Goal: Information Seeking & Learning: Learn about a topic

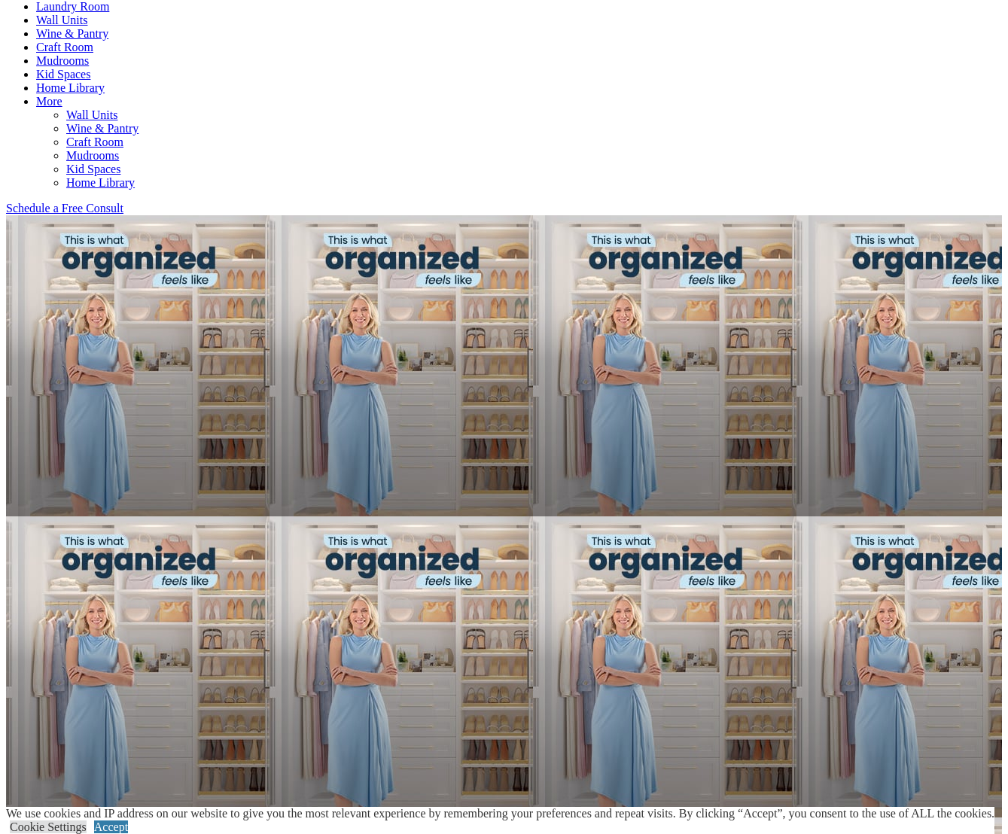
scroll to position [810, 1]
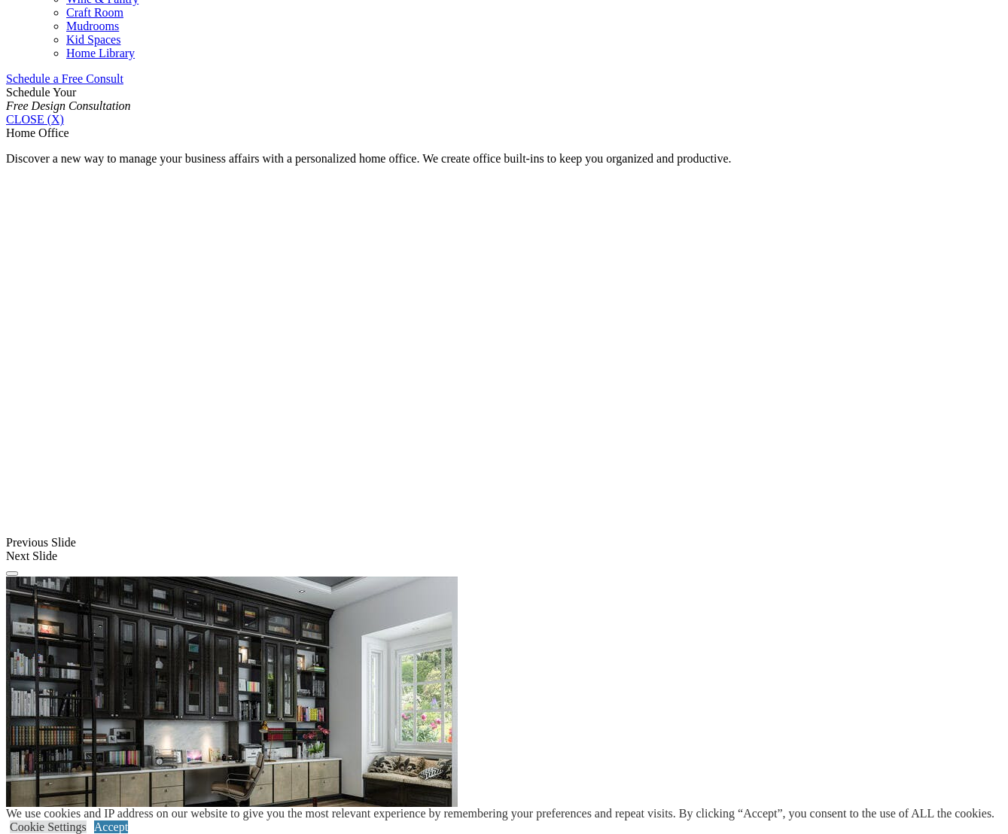
scroll to position [957, 0]
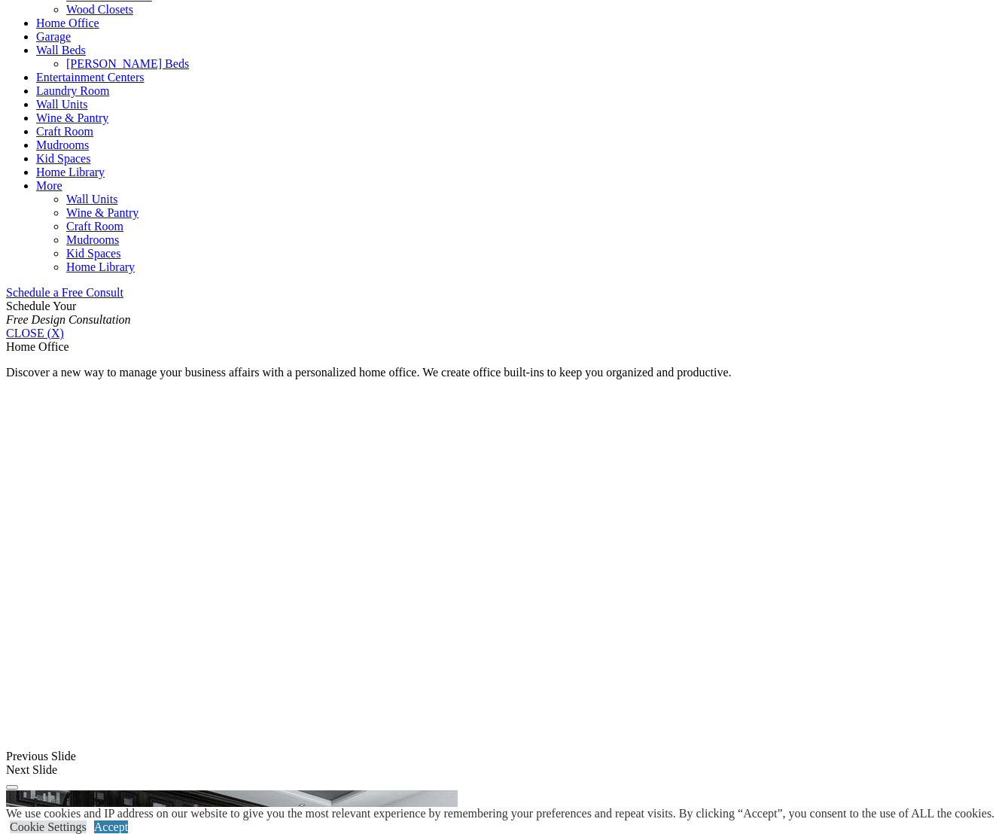
scroll to position [722, 0]
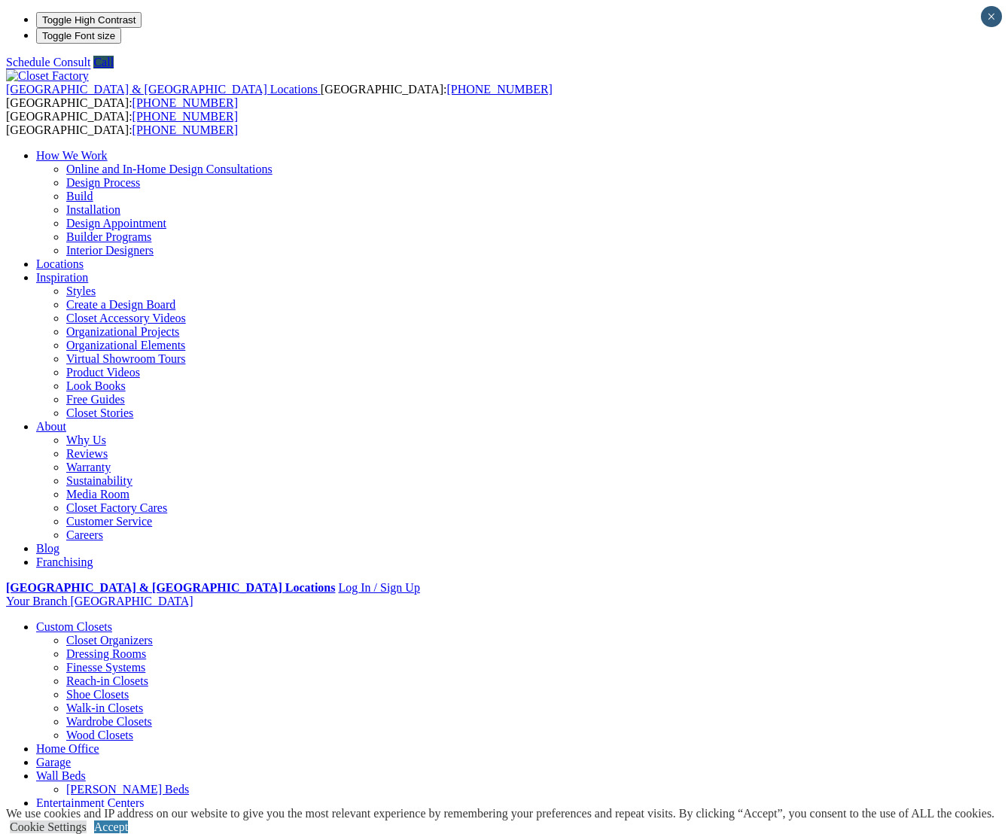
scroll to position [0, 0]
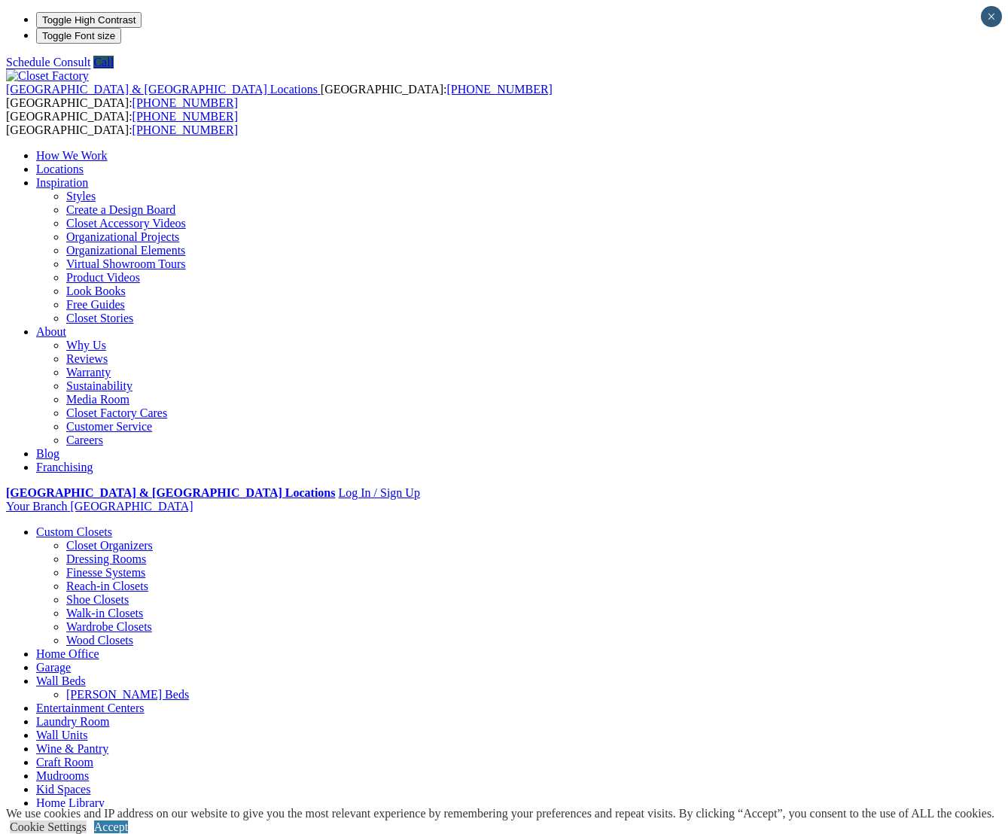
click at [74, 606] on link "Walk-in Closets" at bounding box center [104, 612] width 77 height 13
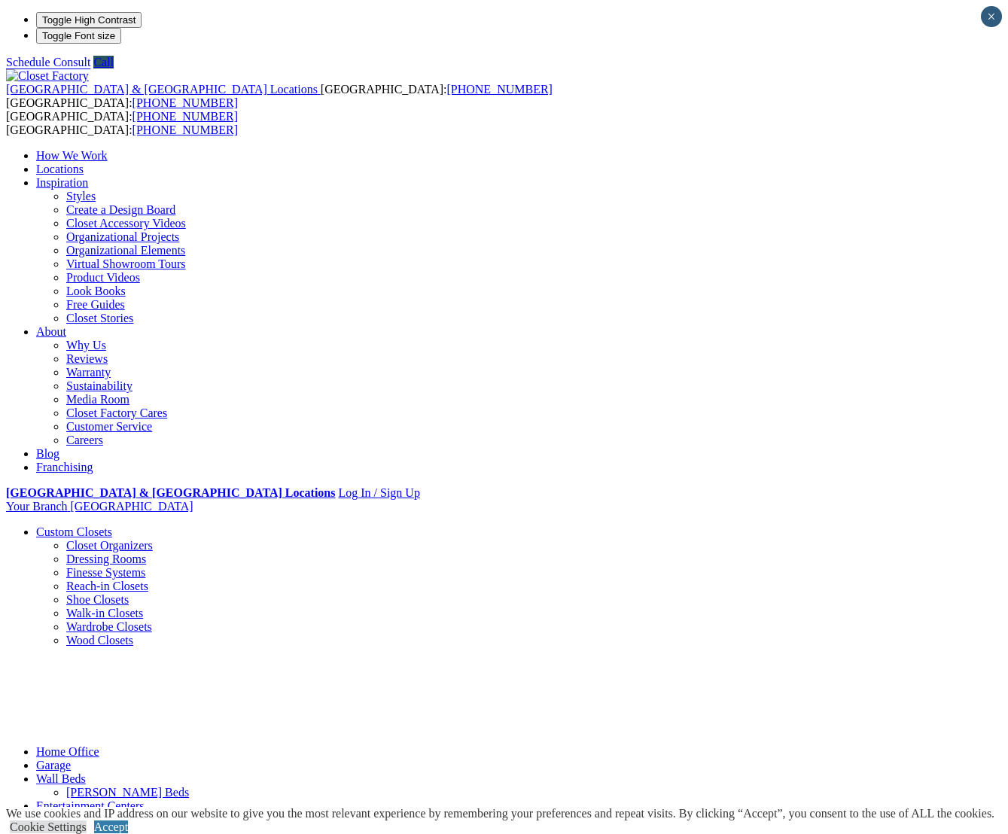
click at [86, 606] on link "Walk-in Closets" at bounding box center [104, 612] width 77 height 13
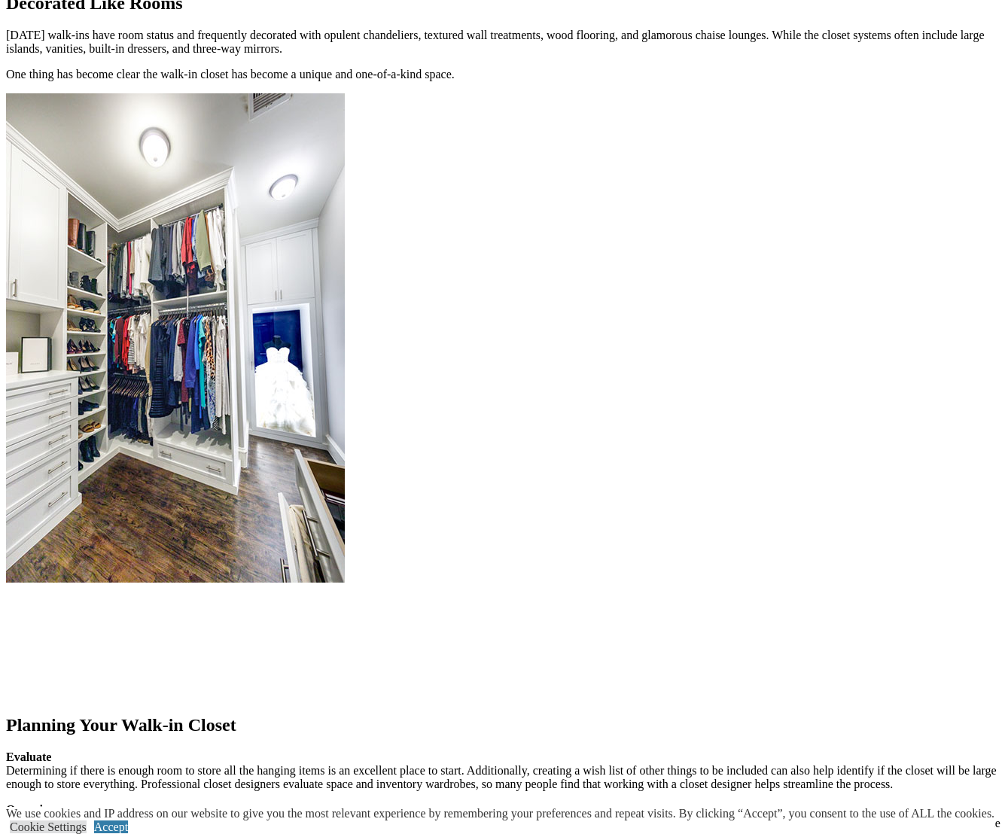
scroll to position [1420, 0]
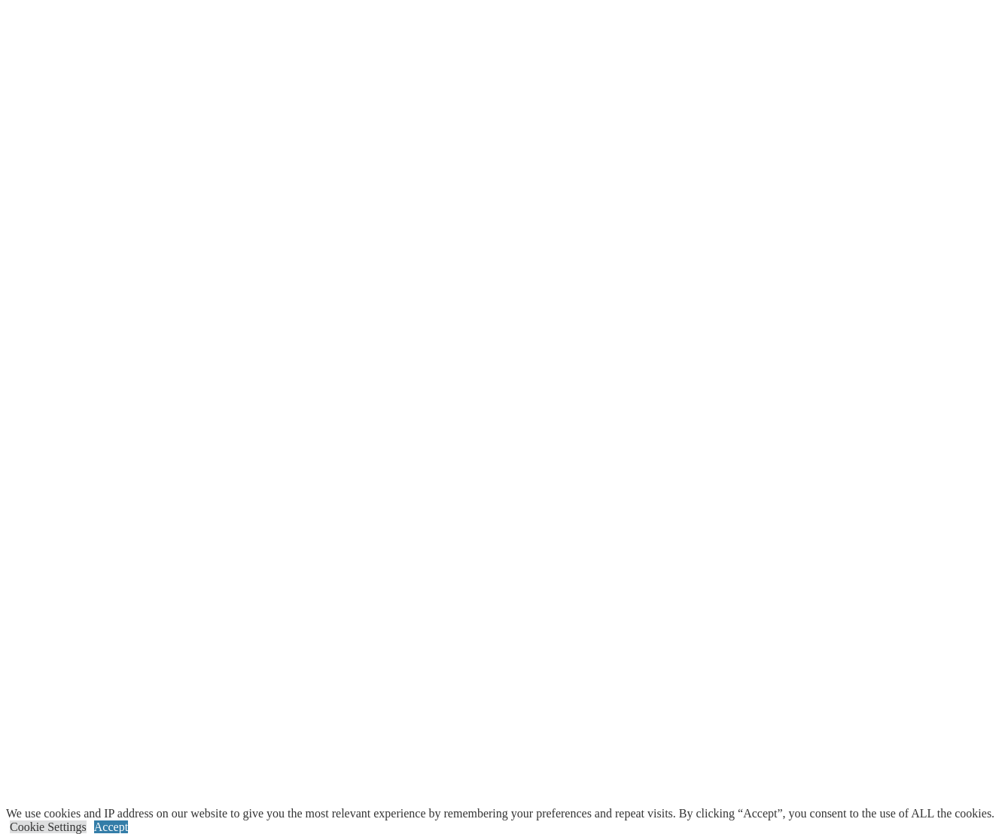
scroll to position [2700, 0]
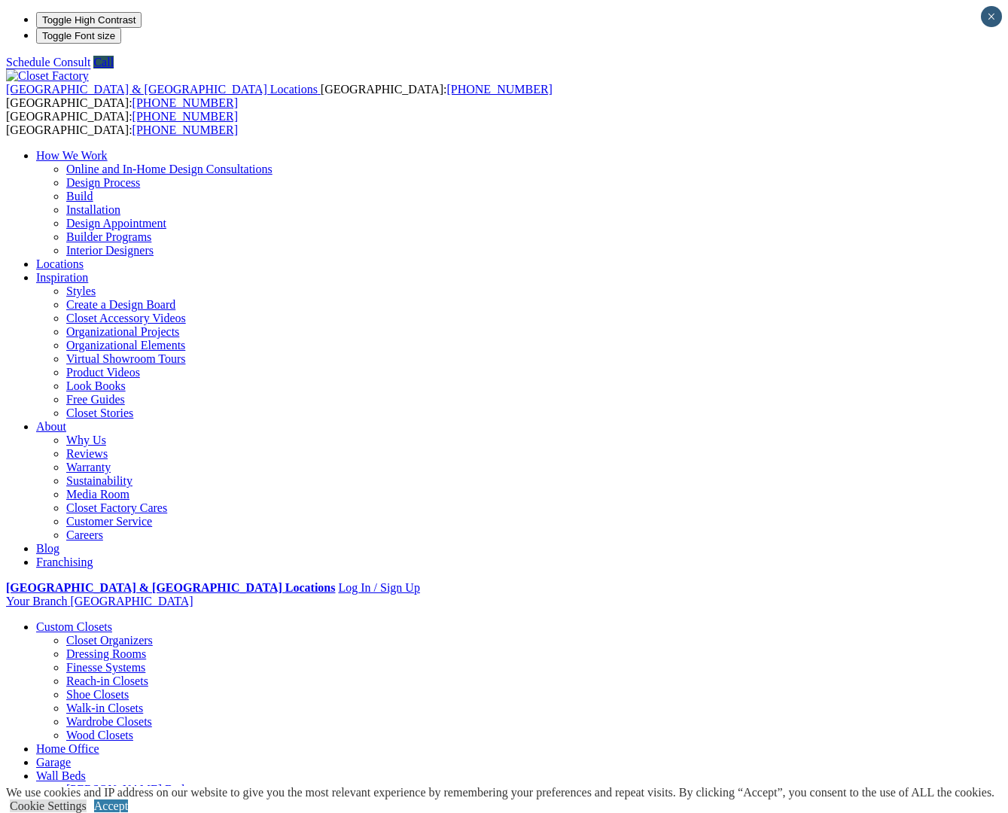
scroll to position [-1, 0]
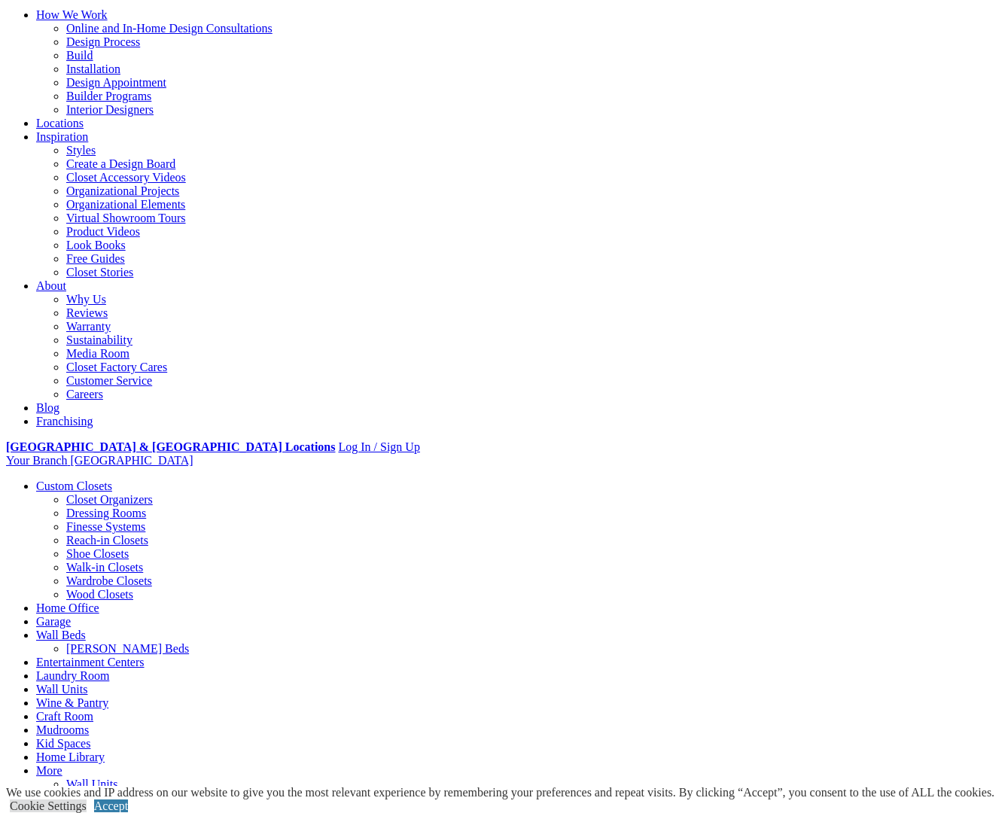
scroll to position [144, 0]
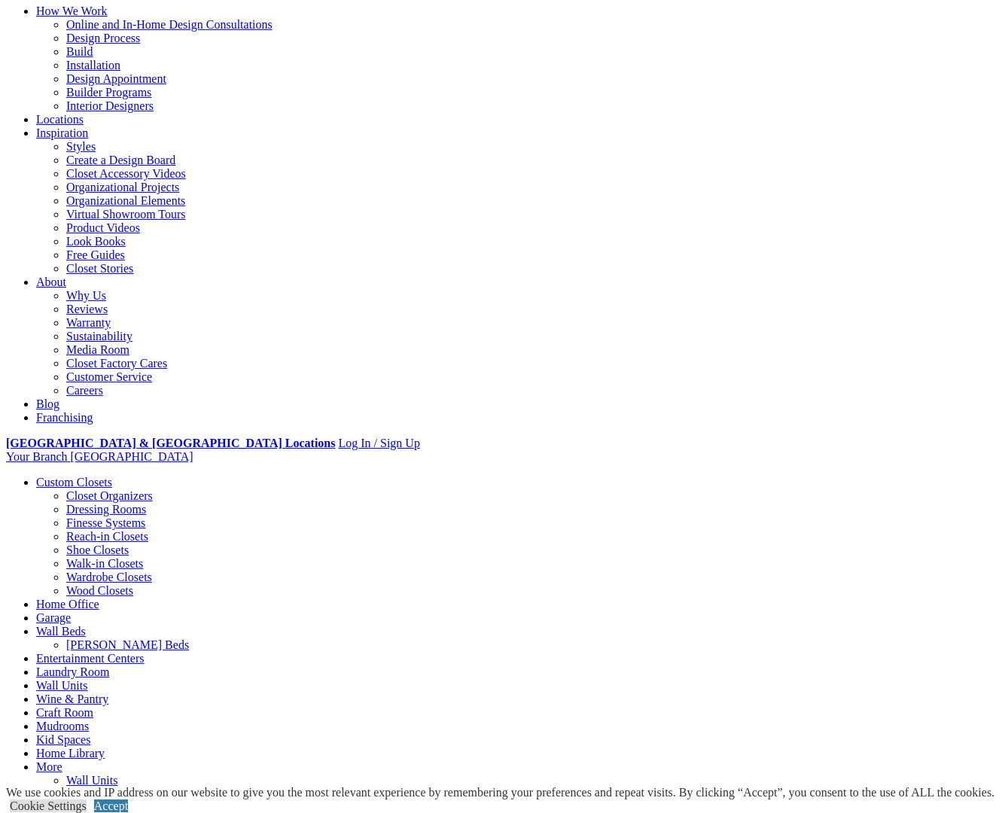
click at [140, 44] on link "Design Process" at bounding box center [103, 38] width 74 height 13
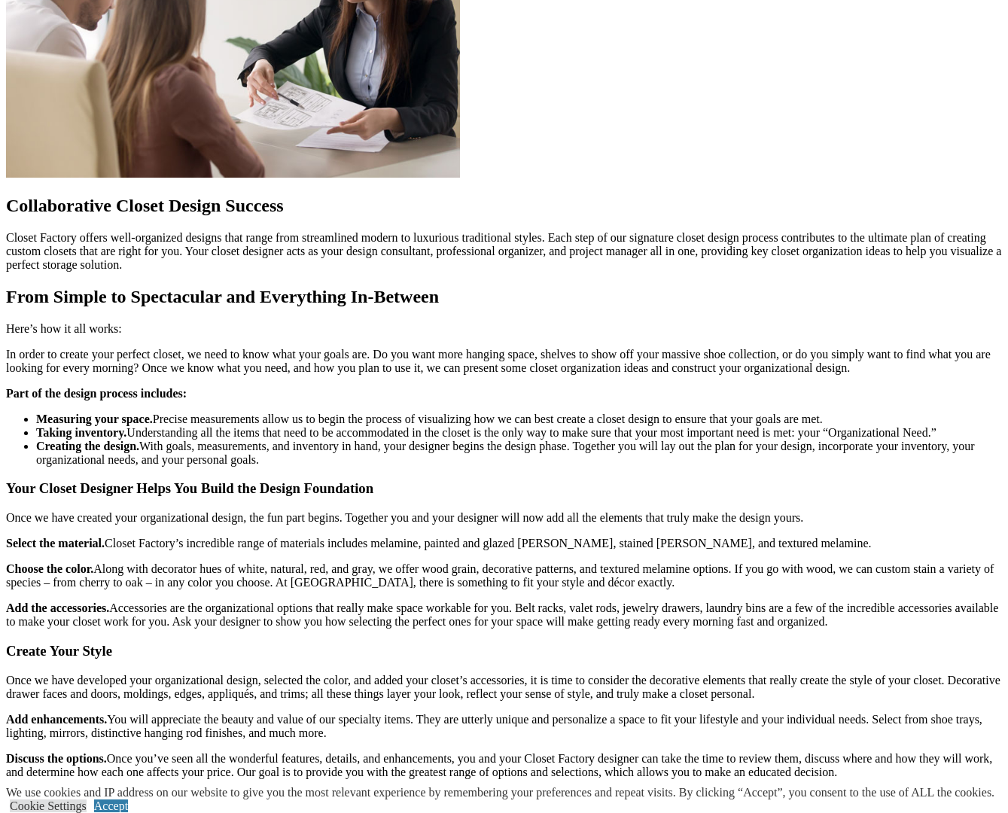
scroll to position [1632, 0]
